Goal: Find specific fact: Find contact information

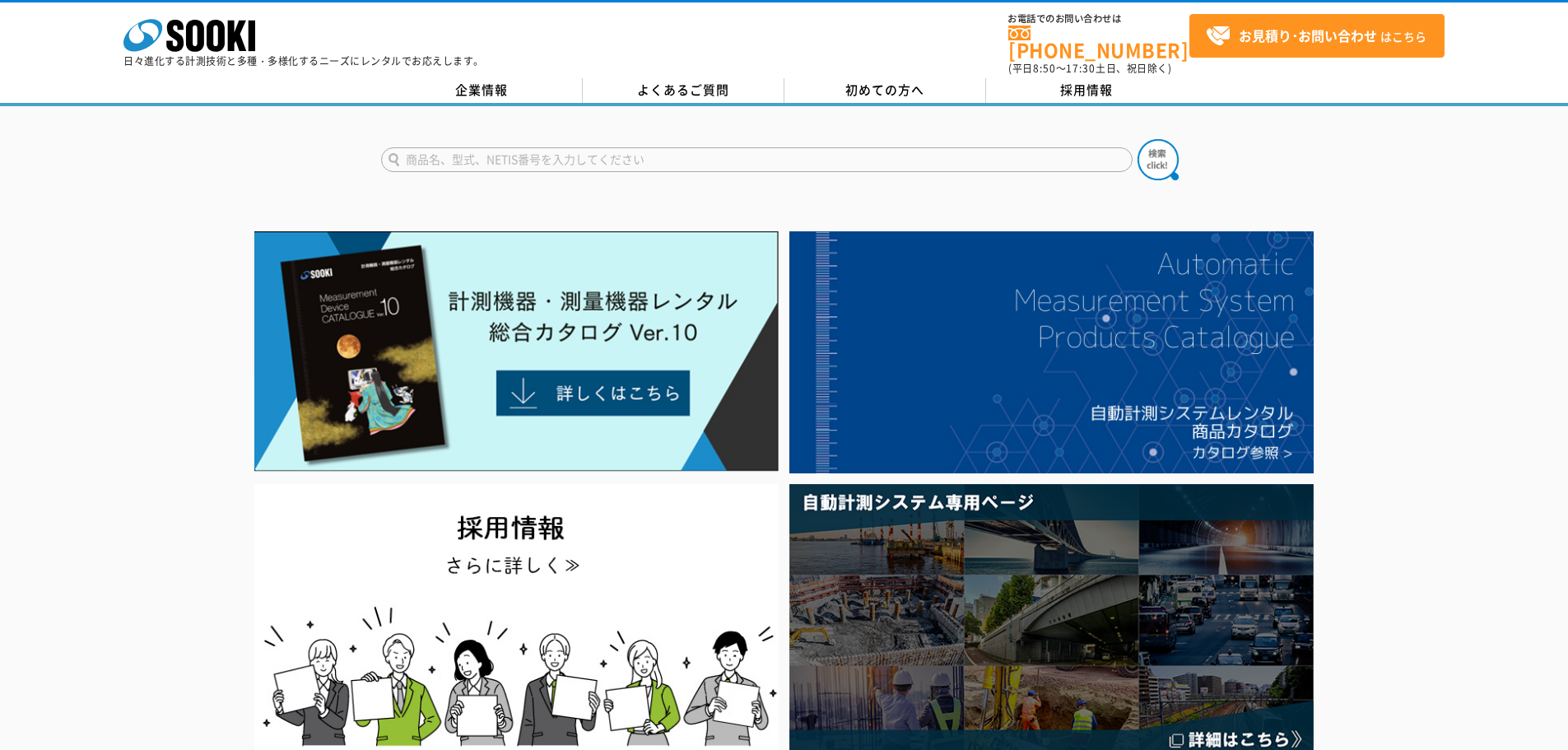
click at [846, 148] on input "text" at bounding box center [757, 160] width 752 height 25
type input "R"
type input "RM3548"
click at [1137, 139] on button at bounding box center [1158, 160] width 41 height 41
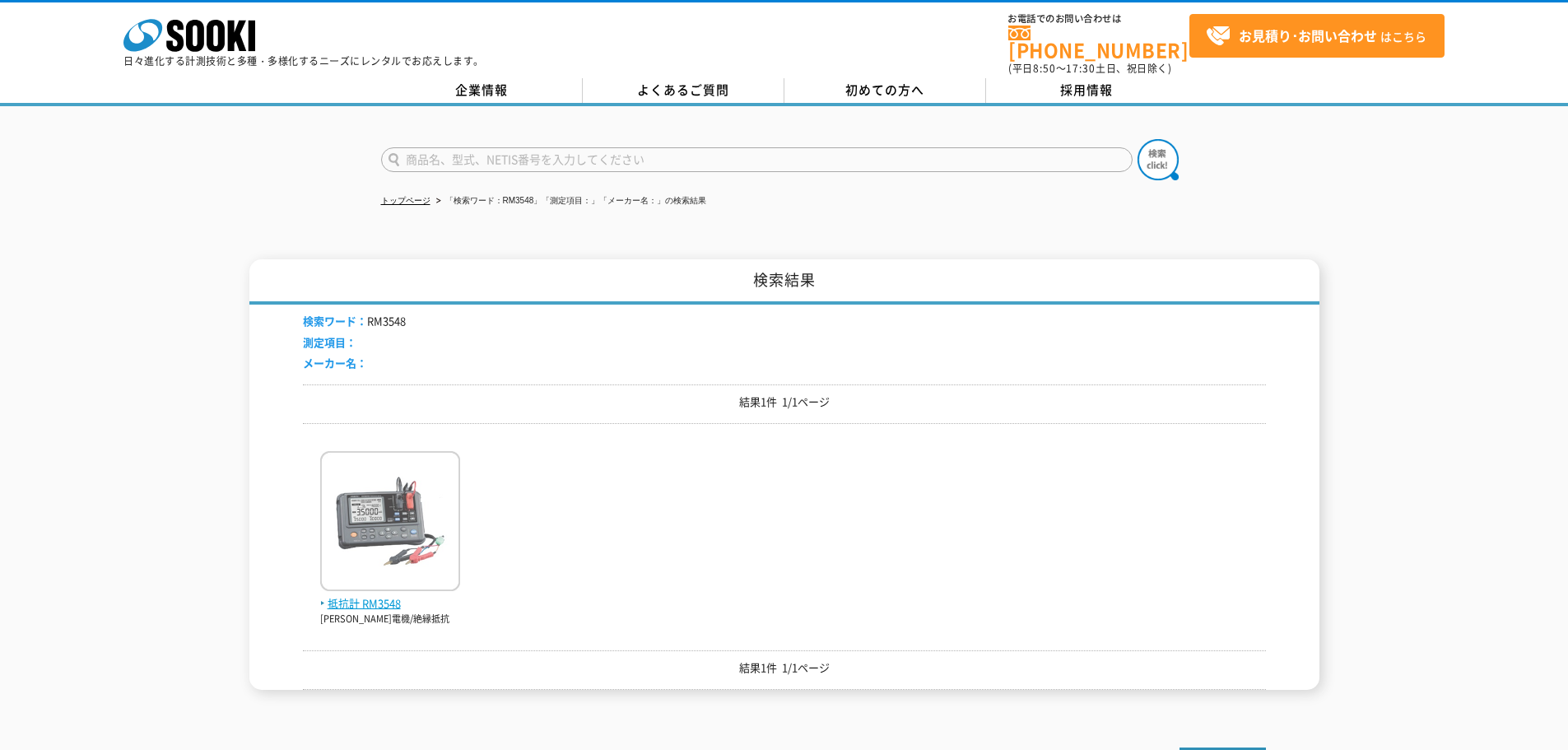
click at [423, 511] on img at bounding box center [390, 523] width 140 height 144
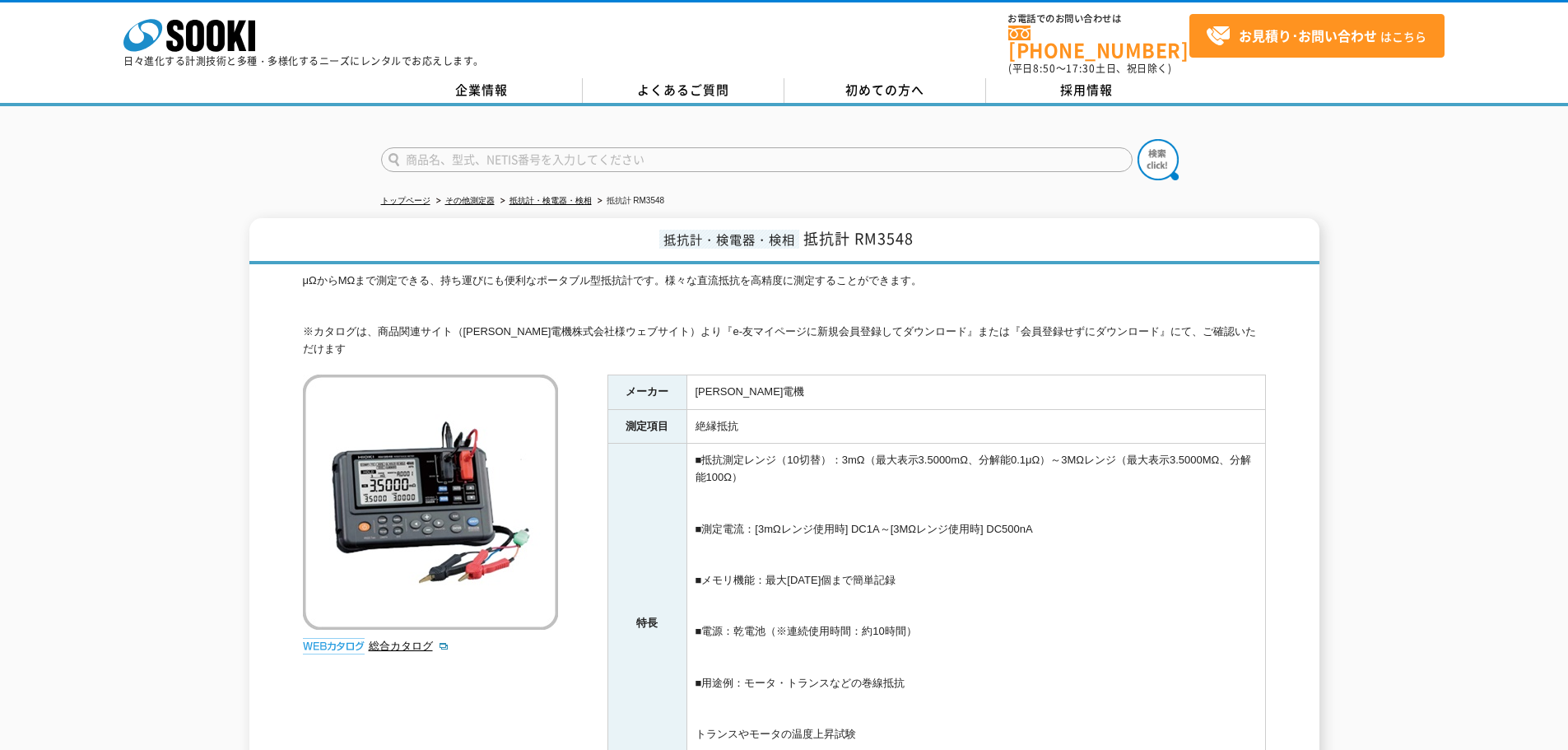
click at [67, 262] on div "抵抗計・検電器・検相 抵抗計 RM3548 μΩからMΩまで測定できる、持ち運びにも便利なポータブル型抵抗計です。様々な直流抵抗を高精度に測定することができま…" at bounding box center [784, 563] width 1568 height 690
click at [495, 85] on link "企業情報" at bounding box center [482, 90] width 202 height 25
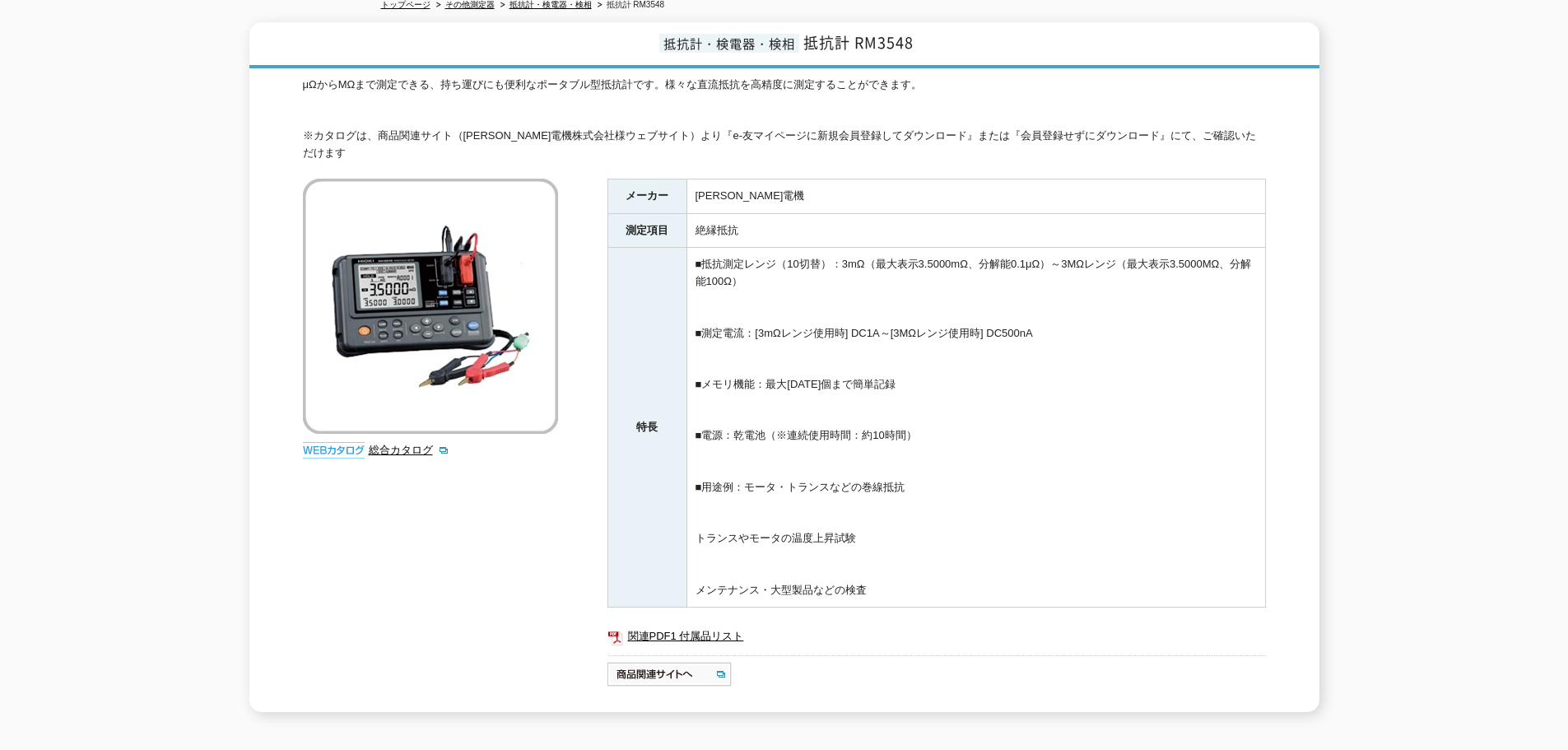
scroll to position [247, 0]
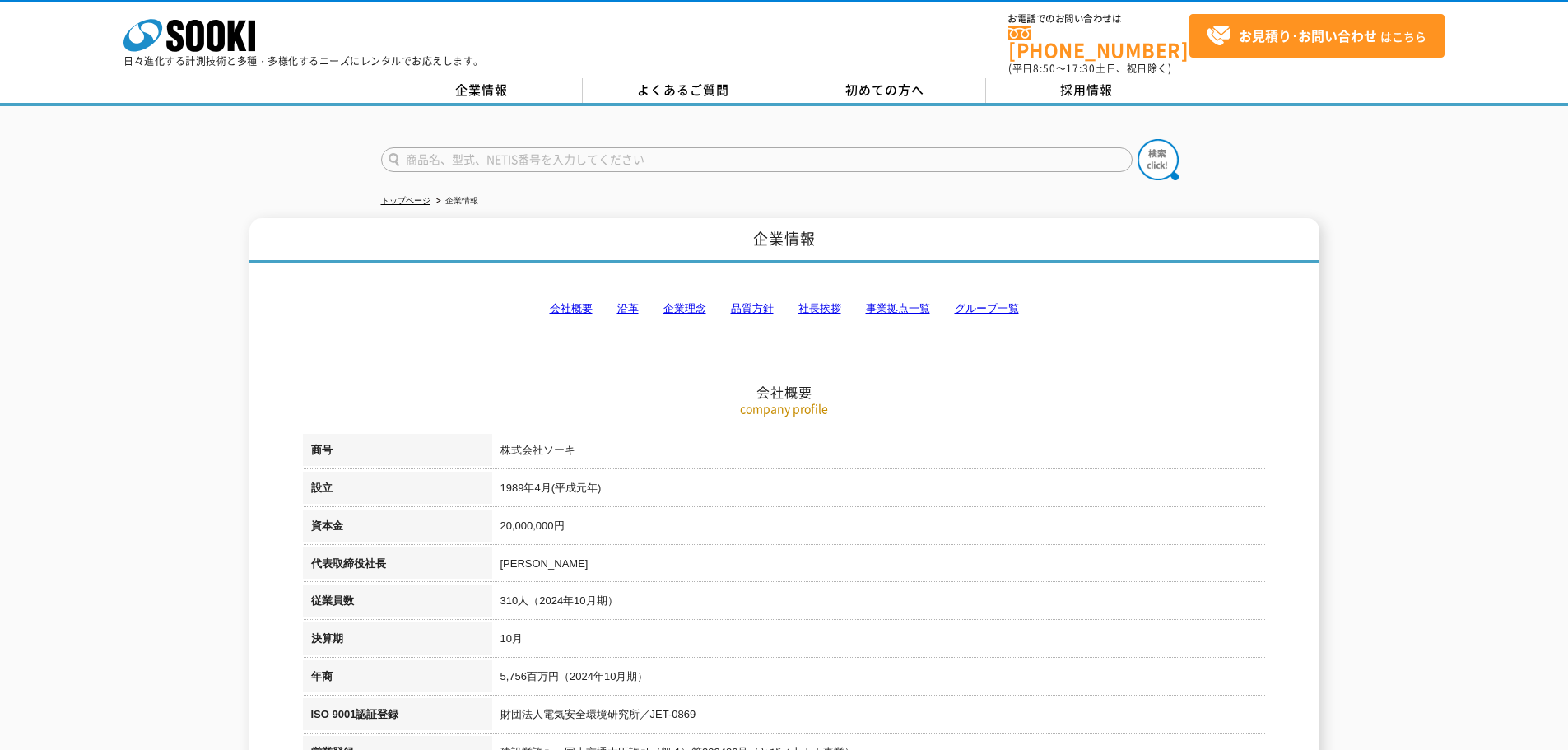
scroll to position [83, 0]
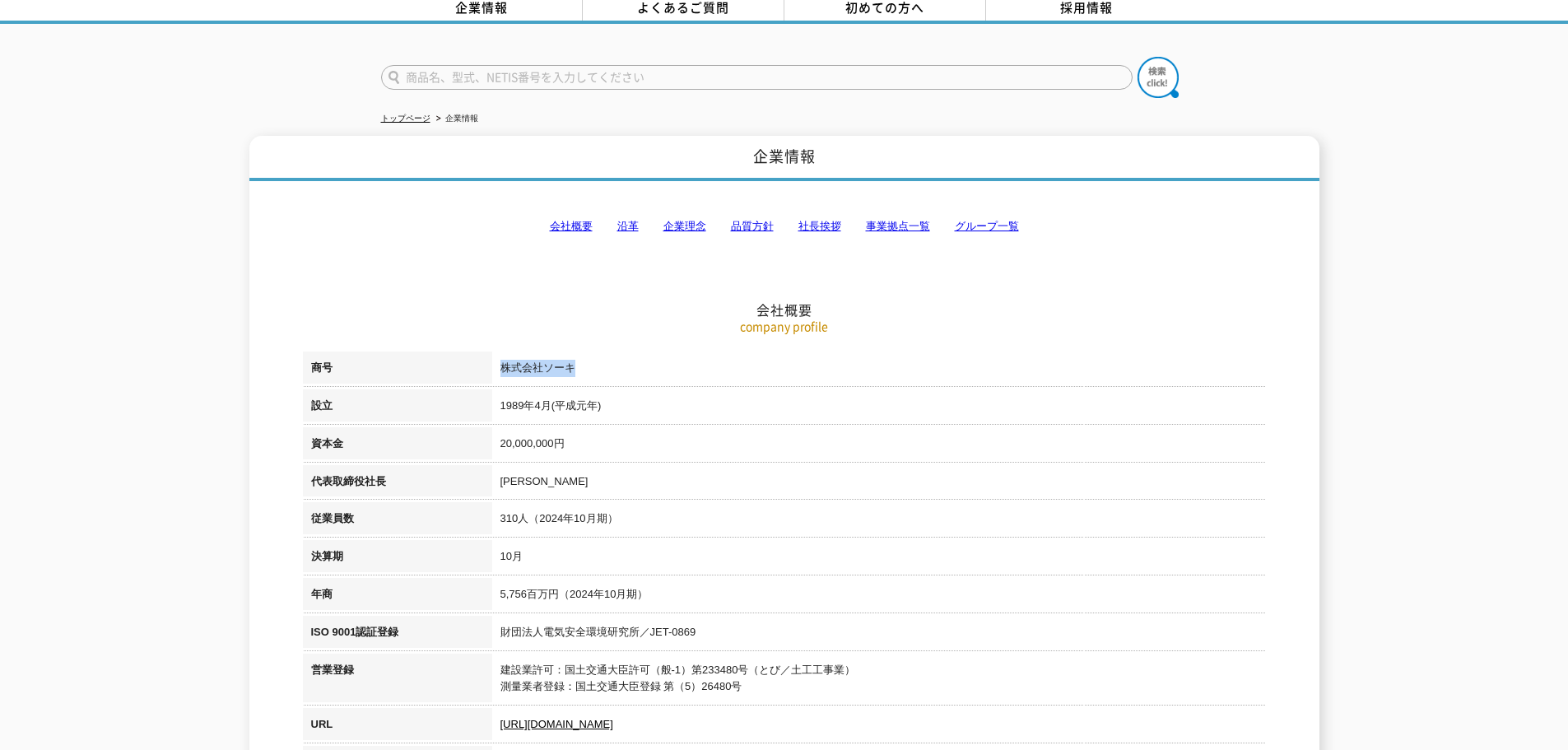
drag, startPoint x: 582, startPoint y: 349, endPoint x: 476, endPoint y: 352, distance: 106.0
click at [476, 352] on tr "商号 株式会社ソーキ" at bounding box center [784, 371] width 963 height 37
copy tr "商号 株式会社ソーキ"
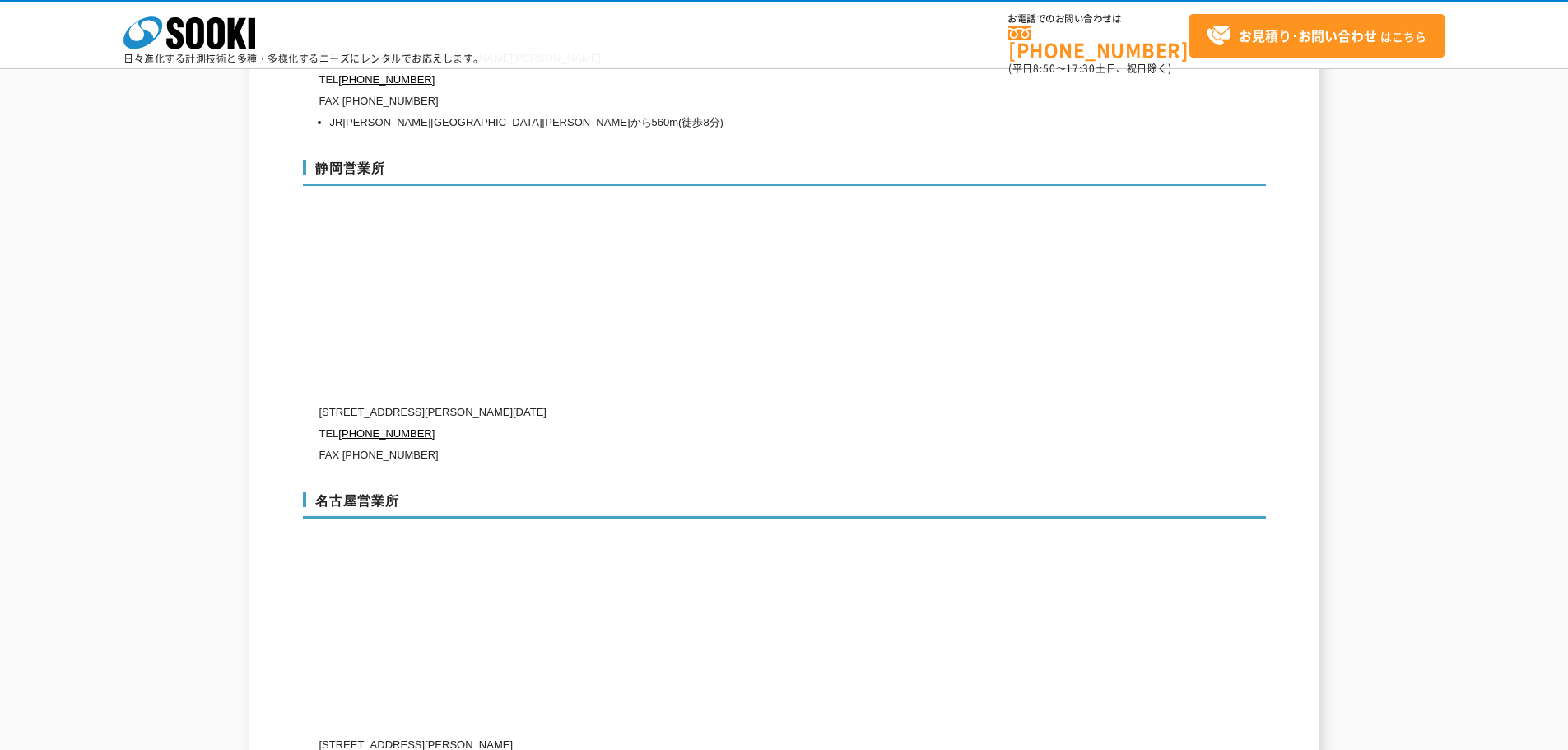
scroll to position [5352, 0]
